Goal: Task Accomplishment & Management: Use online tool/utility

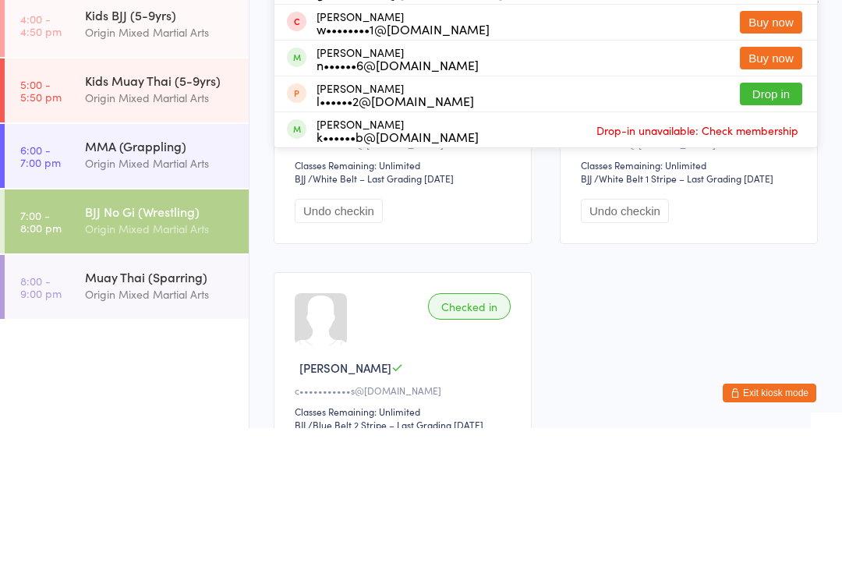
type input "Hali"
click at [746, 88] on button "Drop in" at bounding box center [771, 99] width 62 height 23
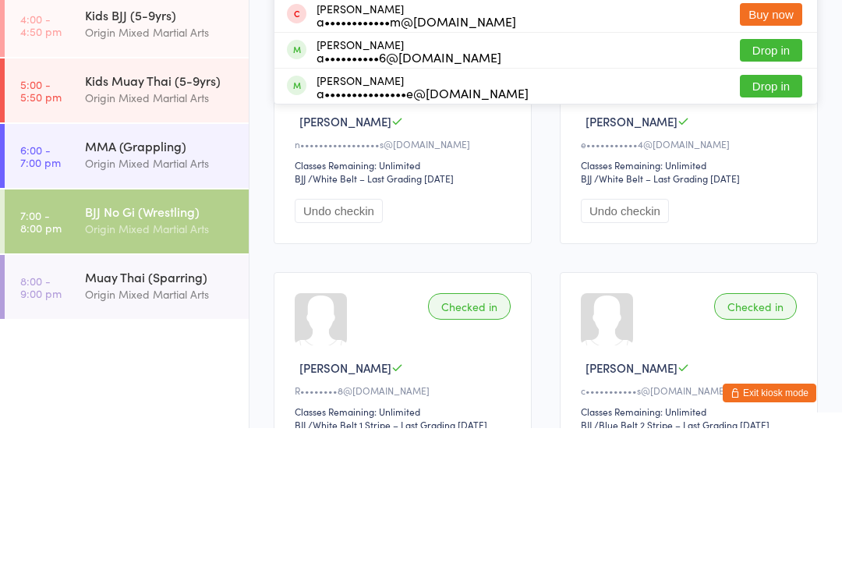
type input "[PERSON_NAME]"
click at [782, 188] on button "Drop in" at bounding box center [771, 199] width 62 height 23
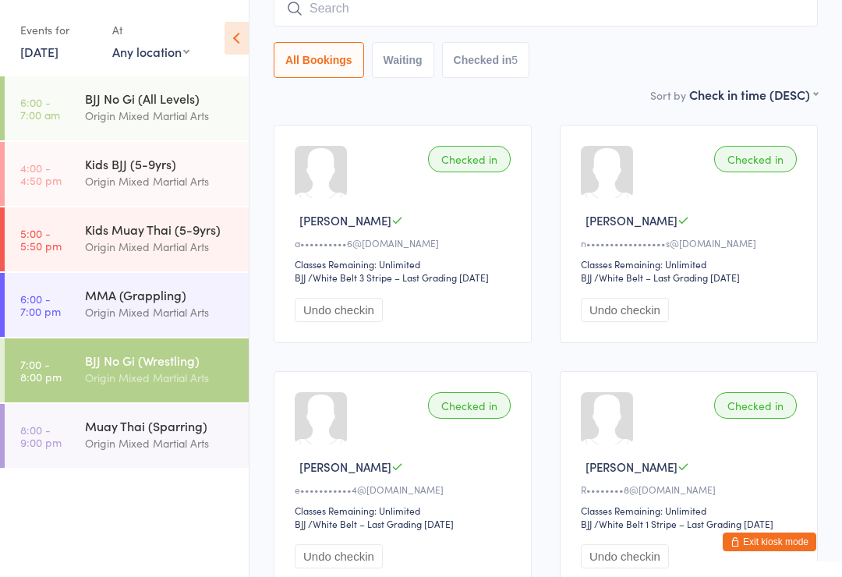
click at [444, 5] on input "search" at bounding box center [546, 9] width 544 height 36
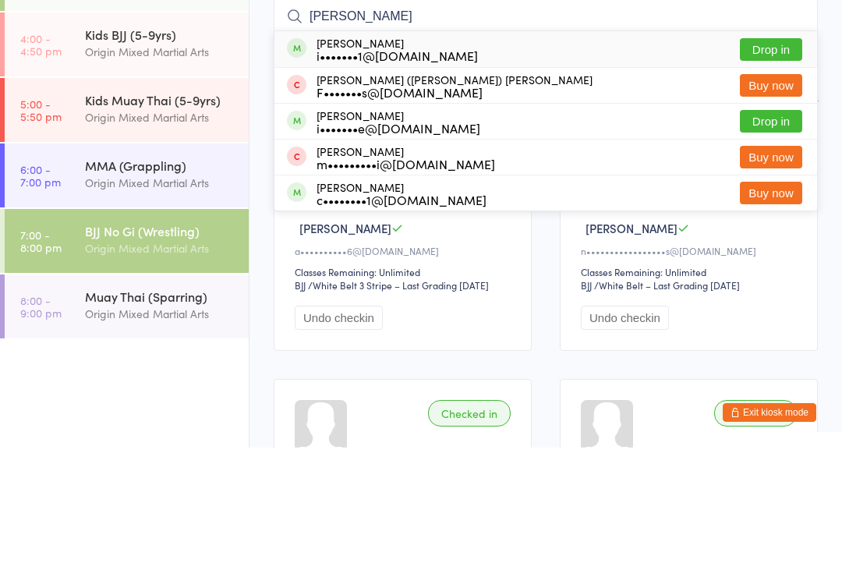
scroll to position [0, 0]
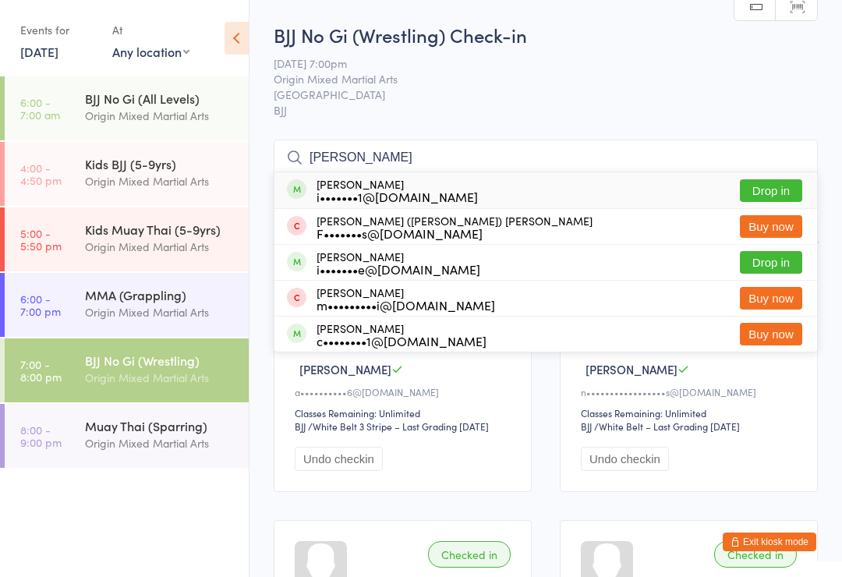
type input "[PERSON_NAME]"
click at [774, 187] on button "Drop in" at bounding box center [771, 190] width 62 height 23
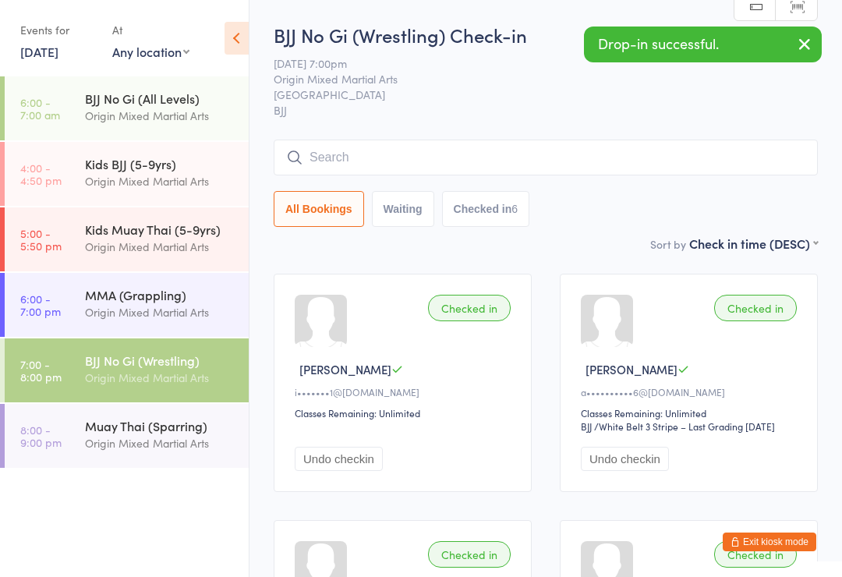
click at [673, 143] on input "search" at bounding box center [546, 158] width 544 height 36
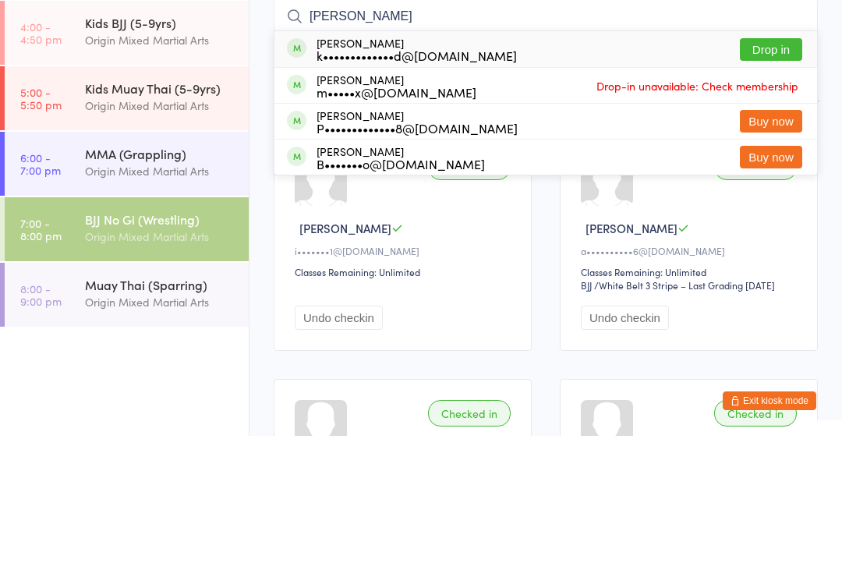
type input "[PERSON_NAME]"
click at [778, 179] on button "Drop in" at bounding box center [771, 190] width 62 height 23
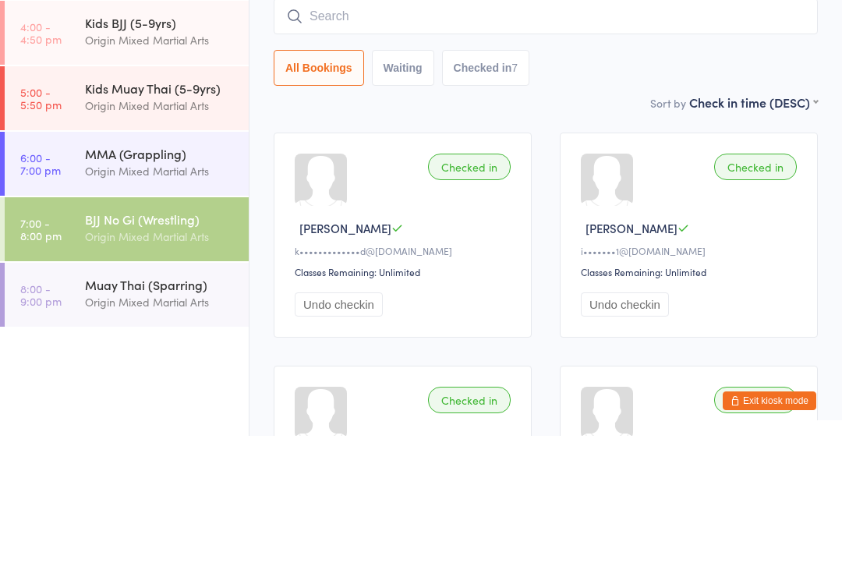
click at [115, 303] on div "Origin Mixed Martial Arts" at bounding box center [160, 312] width 151 height 18
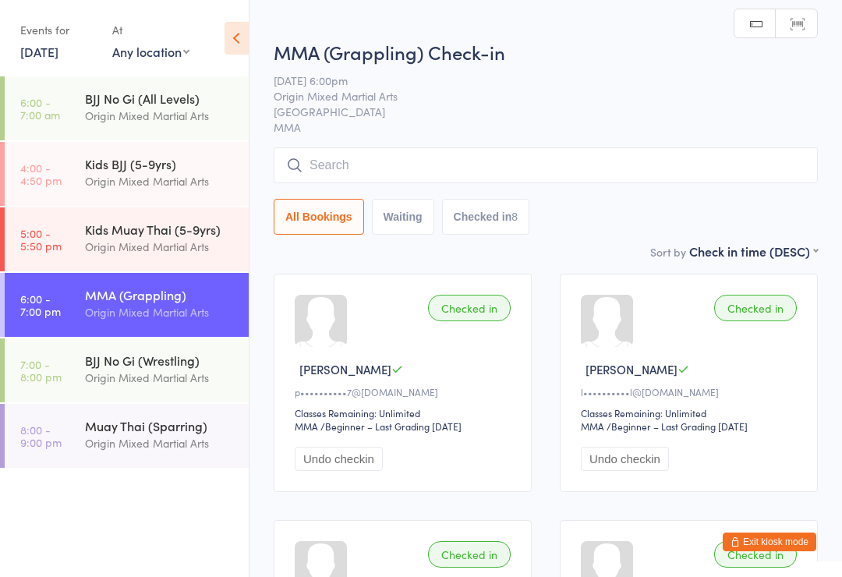
click at [352, 165] on input "search" at bounding box center [546, 165] width 544 height 36
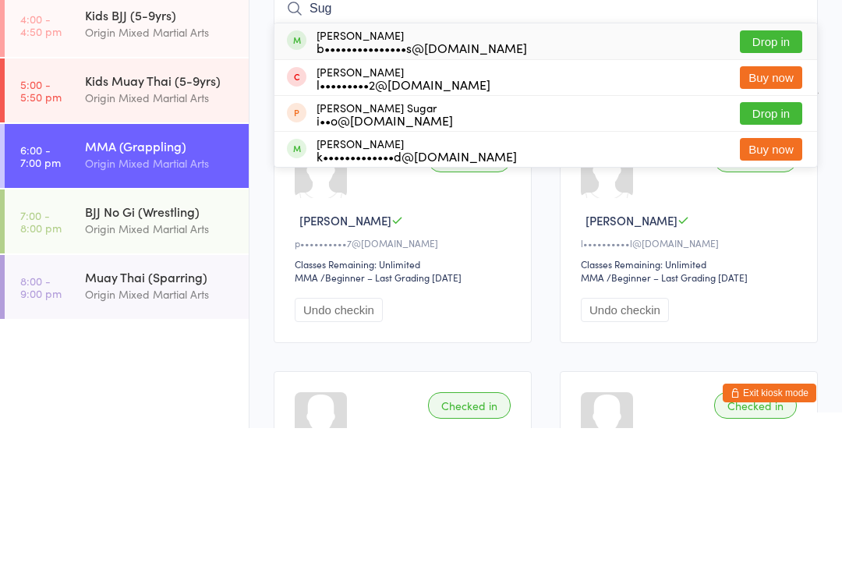
type input "Sug"
click at [373, 190] on div "b•••••••••••••••s@[DOMAIN_NAME]" at bounding box center [422, 196] width 211 height 12
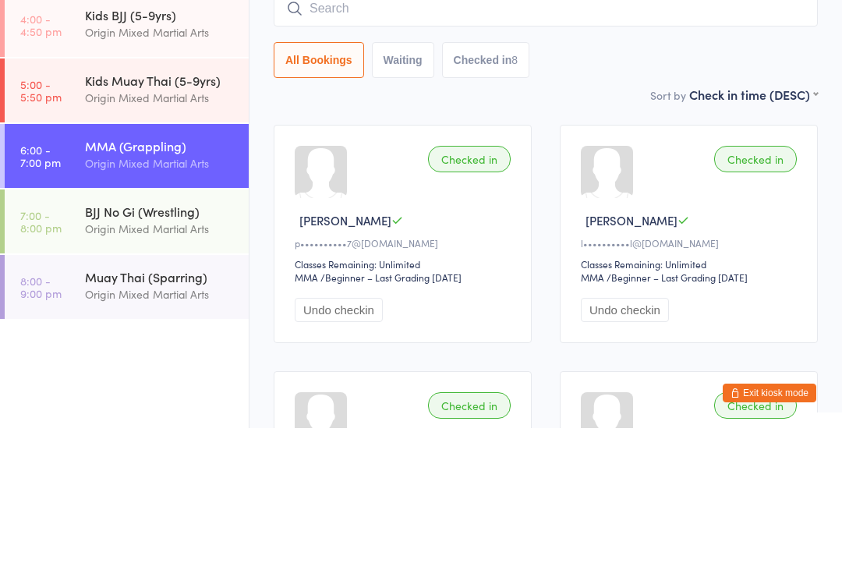
scroll to position [149, 0]
